Goal: Check status: Check status

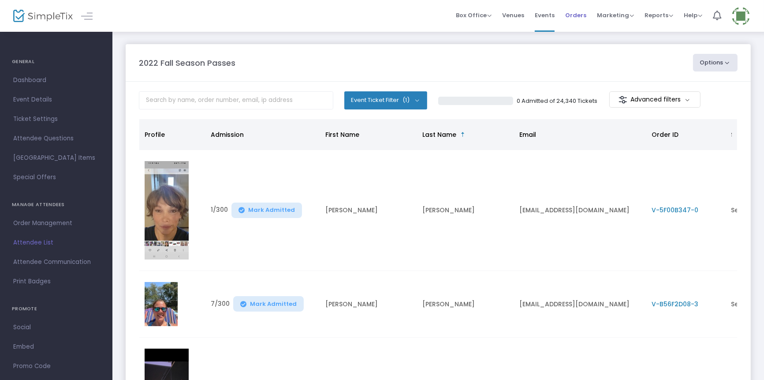
click at [571, 15] on span "Orders" at bounding box center [575, 15] width 21 height 22
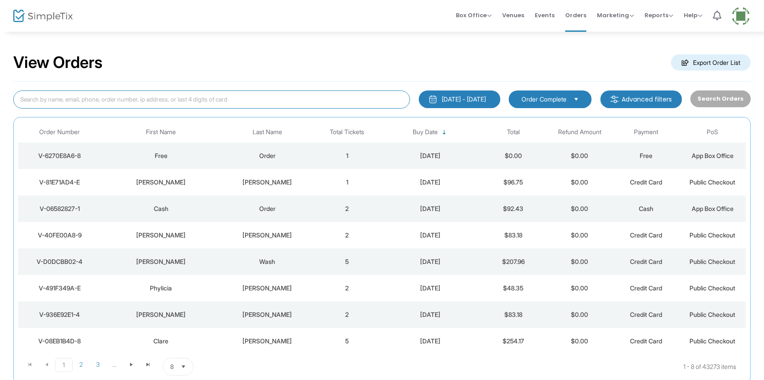
click at [20, 99] on input at bounding box center [211, 99] width 397 height 18
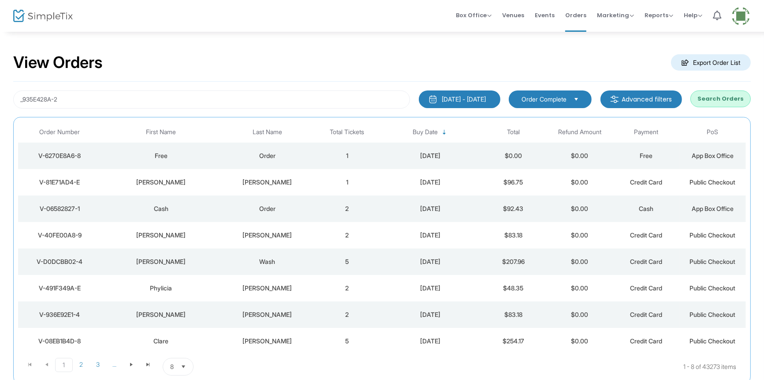
click at [705, 97] on button "Search Orders" at bounding box center [720, 98] width 60 height 17
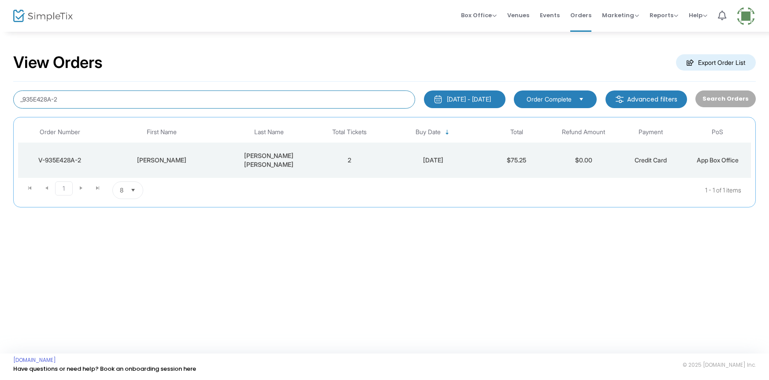
click at [60, 99] on input "_935E428A-2" at bounding box center [214, 99] width 402 height 18
type input "_"
type input "V-2AD7E5CA-C"
click at [298, 157] on div "[PERSON_NAME] [PERSON_NAME]" at bounding box center [269, 160] width 90 height 18
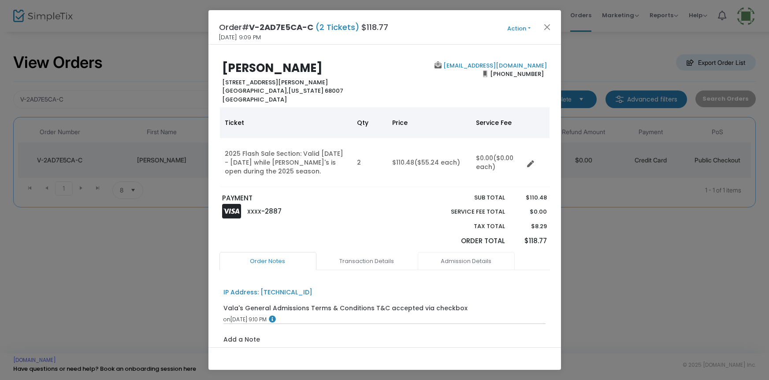
click at [478, 260] on link "Admission Details" at bounding box center [466, 261] width 97 height 19
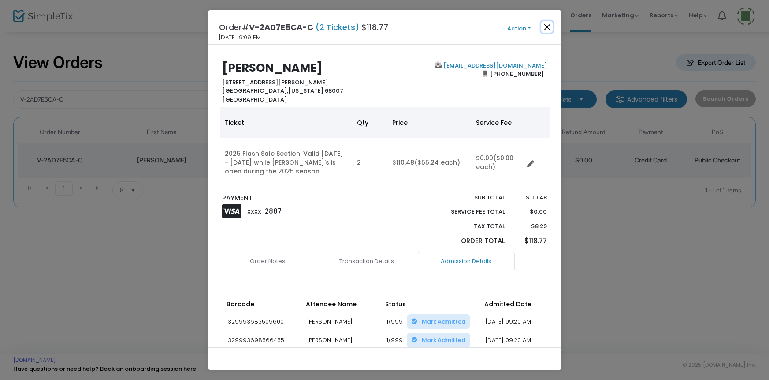
click at [551, 25] on button "Close" at bounding box center [546, 26] width 11 height 11
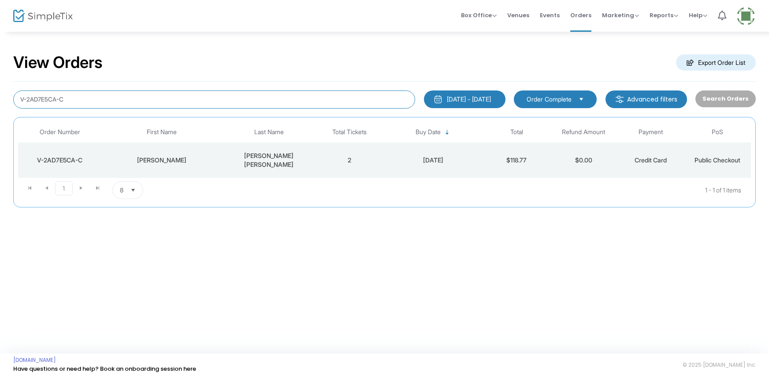
drag, startPoint x: 71, startPoint y: 95, endPoint x: 3, endPoint y: 119, distance: 73.1
click at [3, 119] on div "View Orders Export Order List V-2AD7E5CA-C [DATE] - [DATE] Last 30 Days [DATE] …" at bounding box center [384, 134] width 769 height 207
type input "V-C240C331-C"
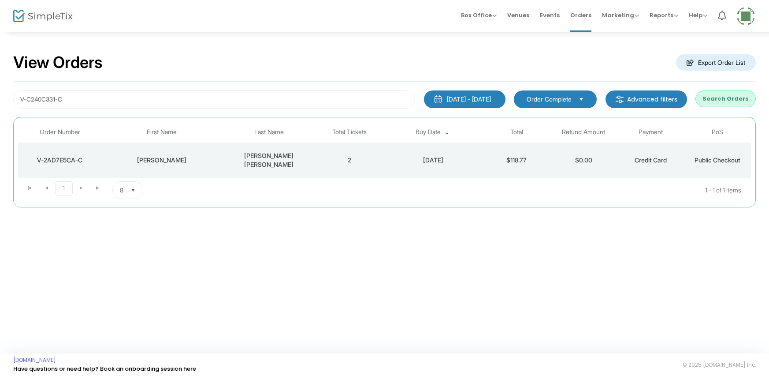
click at [722, 101] on button "Search Orders" at bounding box center [726, 98] width 60 height 17
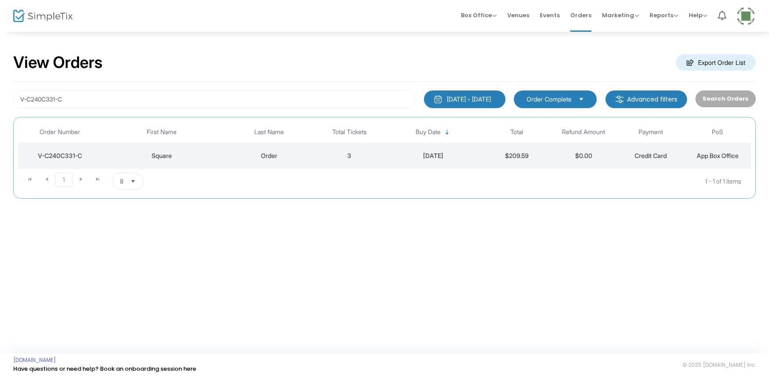
click at [200, 162] on td "Square" at bounding box center [162, 155] width 120 height 26
